Goal: Information Seeking & Learning: Check status

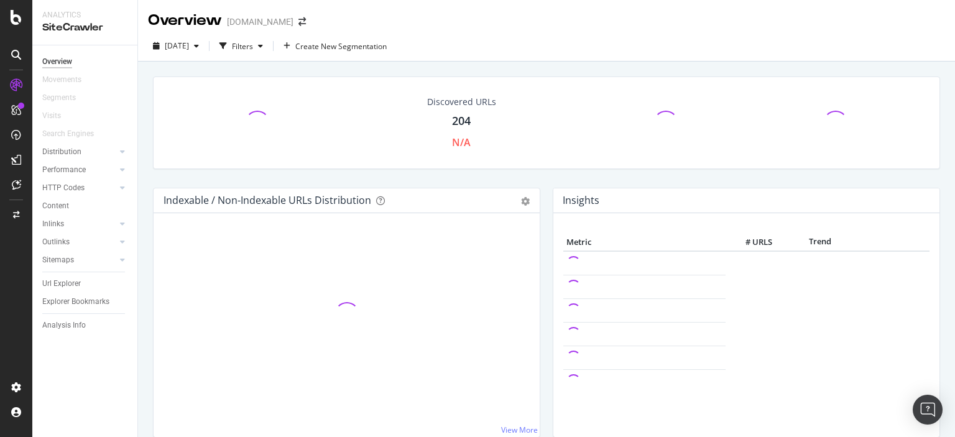
click at [579, 68] on div "Discovered URLs 204 N/A Indexable / Non-Indexable URLs Distribution Bar Bar (by…" at bounding box center [546, 412] width 787 height 691
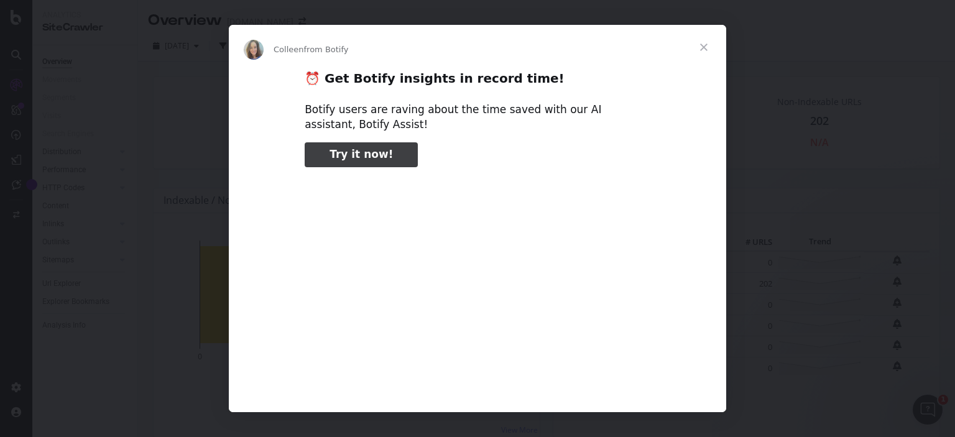
type input "3105730"
click at [706, 49] on span "Close" at bounding box center [703, 47] width 45 height 45
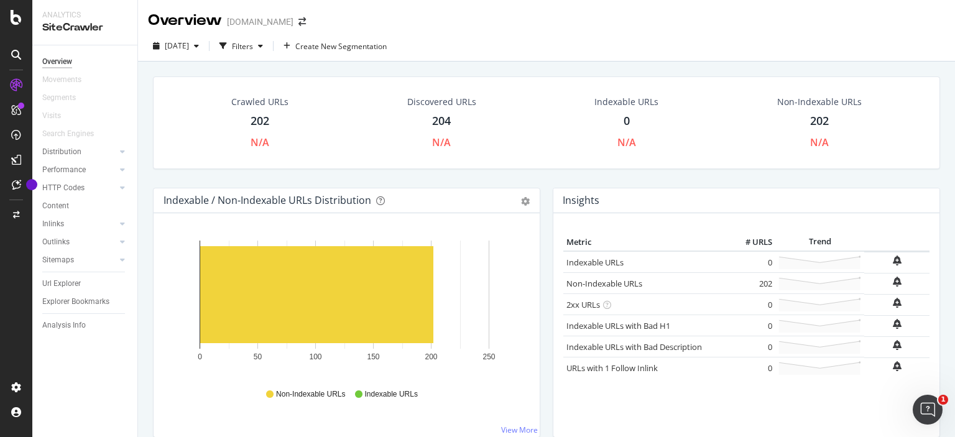
click at [456, 173] on div "Crawled URLs 202 N/A Discovered URLs 204 N/A Indexable URLs 0 N/A Non-Indexable…" at bounding box center [547, 131] width 800 height 111
